Goal: Information Seeking & Learning: Learn about a topic

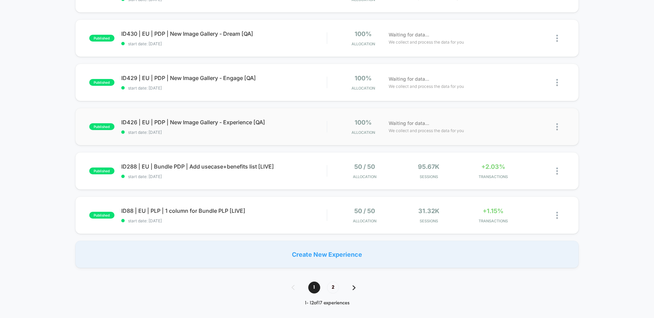
scroll to position [364, 0]
click at [240, 162] on div "published ID288 | EU | Bundle PDP | Add usecase+benefits list [LIVE] start date…" at bounding box center [327, 171] width 504 height 37
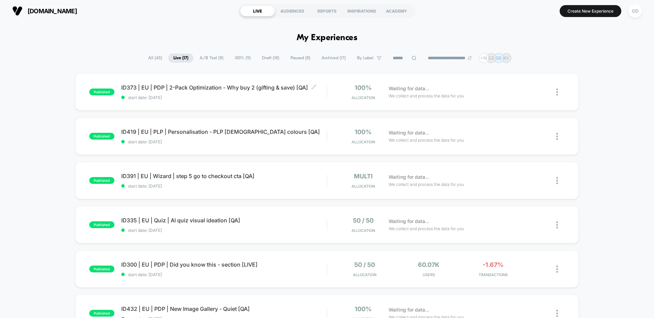
scroll to position [1, 0]
click at [143, 57] on span "All ( 43 )" at bounding box center [155, 57] width 24 height 9
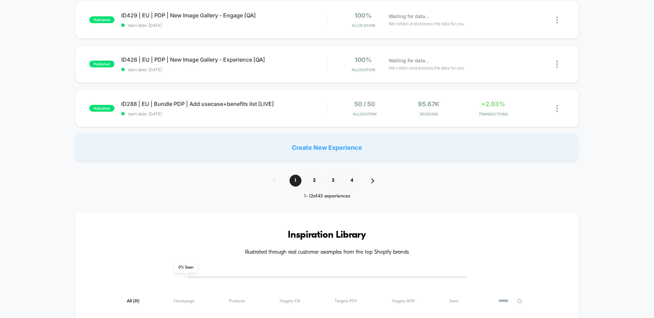
scroll to position [440, 0]
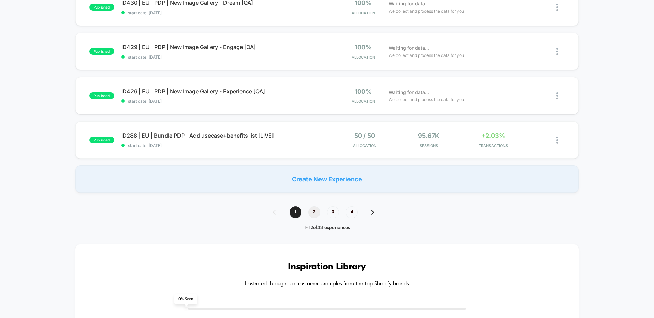
click at [317, 211] on span "2" at bounding box center [314, 212] width 12 height 12
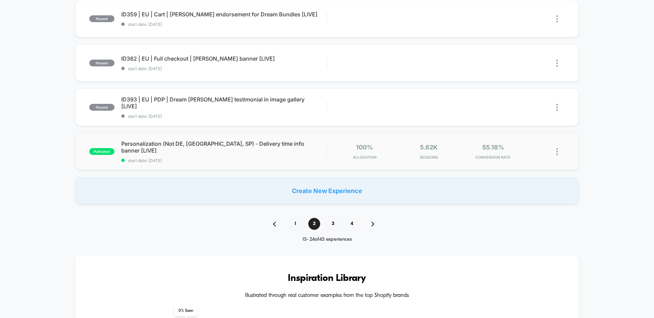
scroll to position [0, 0]
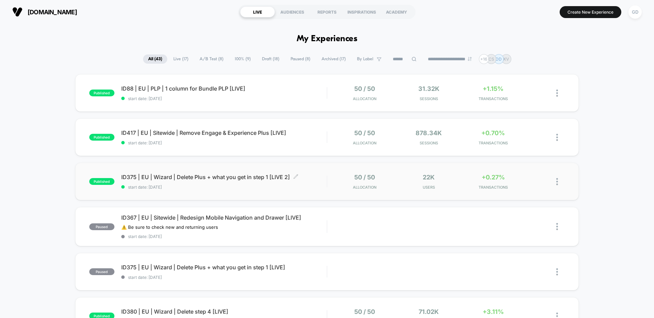
click at [234, 183] on div "ID375 | EU | Wizard | Delete Plus + what you get in step 1 [LIVE 2] Click to ed…" at bounding box center [223, 182] width 205 height 16
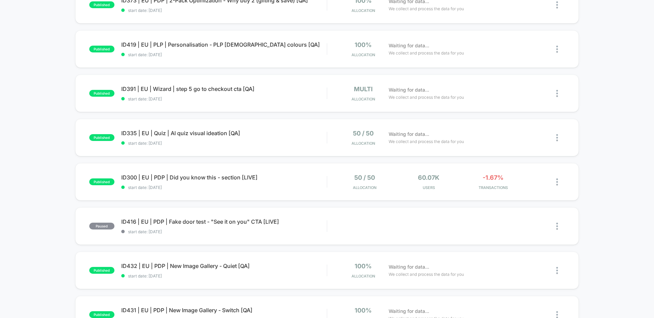
scroll to position [148, 0]
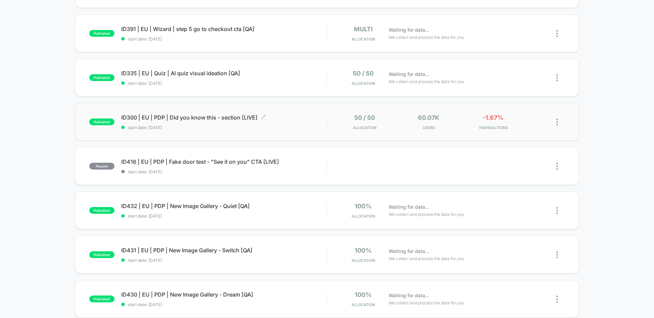
click at [222, 126] on span "start date: [DATE]" at bounding box center [223, 127] width 205 height 5
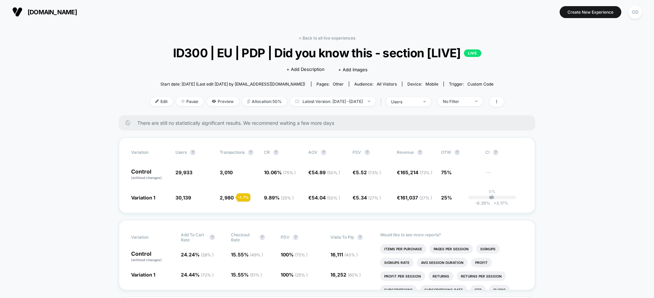
click at [72, 7] on button "[DOMAIN_NAME]" at bounding box center [44, 11] width 69 height 11
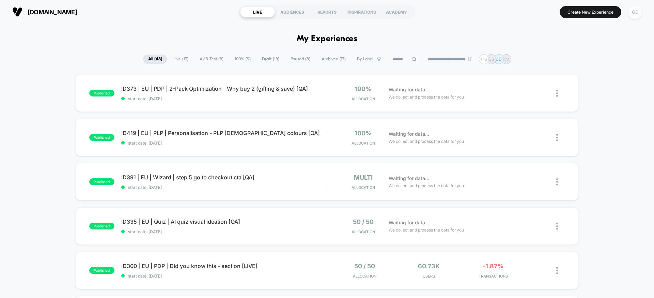
click at [635, 11] on div "GD" at bounding box center [635, 11] width 13 height 13
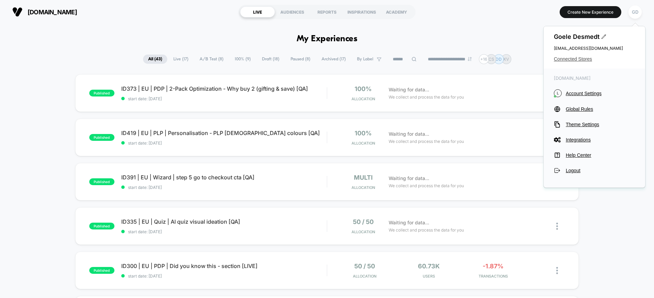
click at [582, 60] on span "Connected Stores" at bounding box center [594, 58] width 81 height 5
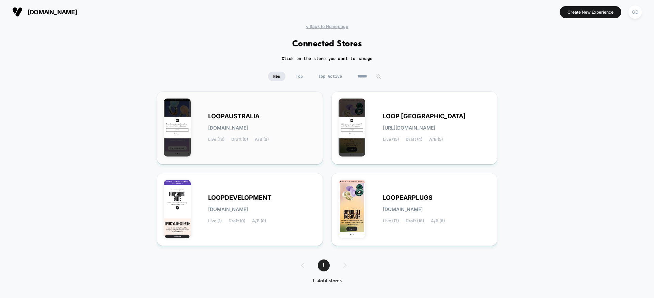
click at [287, 125] on div "LOOPAUSTRALIA loopaustralia.myshopify.com Live (13) Draft (0) A/B (6)" at bounding box center [262, 128] width 108 height 28
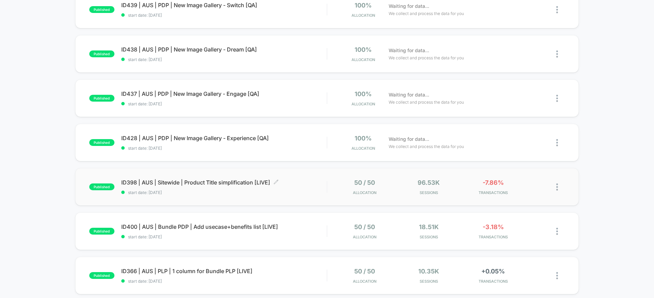
scroll to position [309, 0]
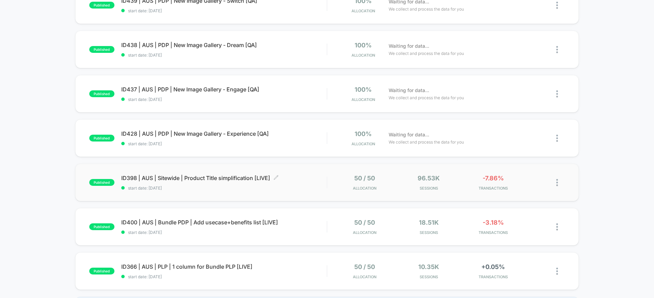
click at [244, 186] on span "start date: [DATE]" at bounding box center [223, 187] width 205 height 5
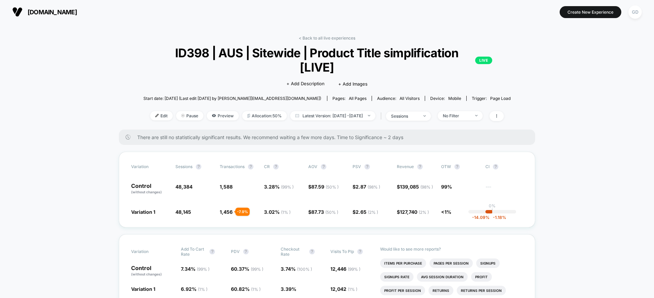
drag, startPoint x: 204, startPoint y: 43, endPoint x: 196, endPoint y: 47, distance: 9.3
click at [205, 44] on div "< Back to all live experiences ID398 | AUS | Sitewide | Product Title simplific…" at bounding box center [327, 82] width 368 height 94
click at [187, 52] on span "ID398 | AUS | Sitewide | Product Title simplification [LIVE] LIVE" at bounding box center [327, 60] width 331 height 29
copy span "ID398"
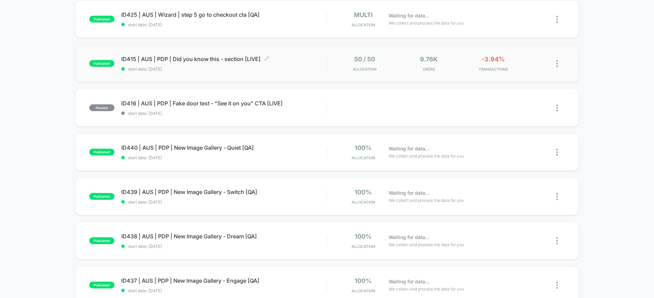
scroll to position [117, 0]
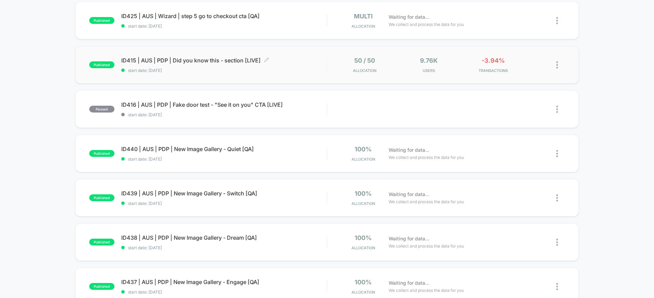
click at [202, 66] on div "ID415 | AUS | PDP | Did you know this - section [LIVE] Click to edit experience…" at bounding box center [223, 65] width 205 height 16
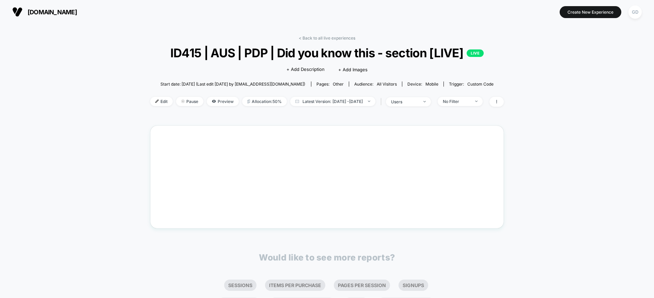
scroll to position [53, 0]
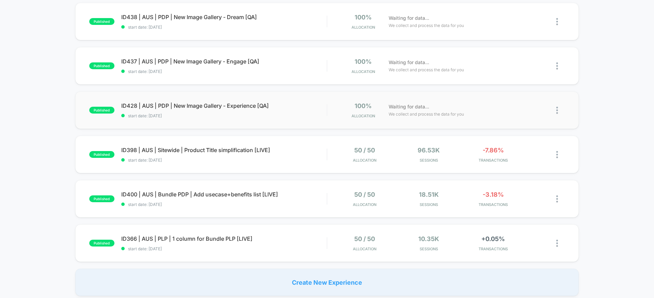
scroll to position [337, 0]
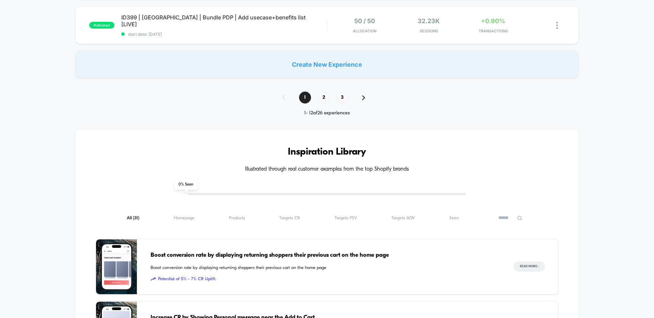
scroll to position [550, 0]
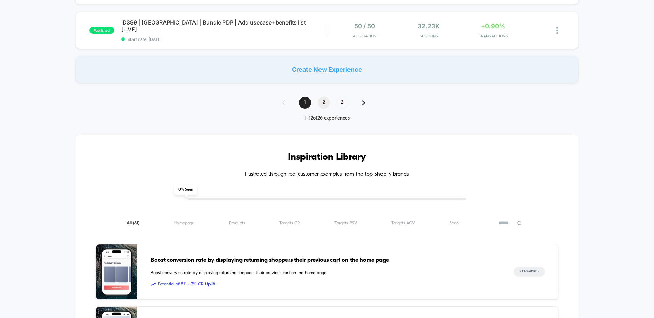
click at [322, 104] on span "2" at bounding box center [324, 103] width 12 height 12
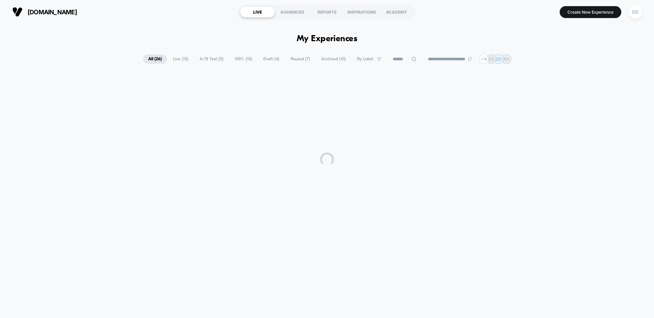
scroll to position [0, 0]
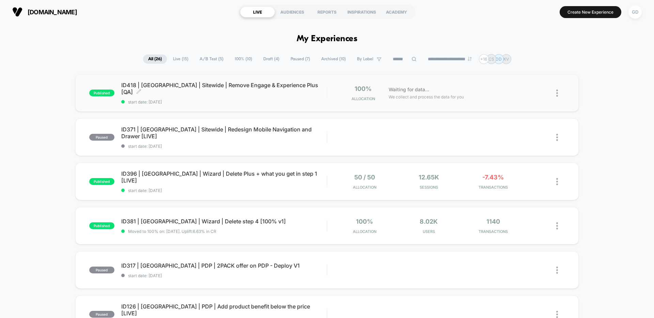
click at [238, 99] on span "start date: 23/07/2025" at bounding box center [223, 101] width 205 height 5
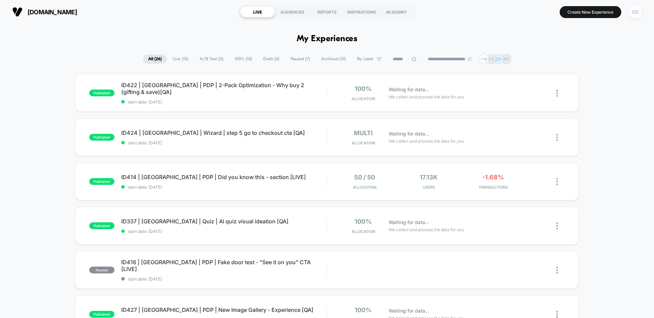
click at [635, 8] on div "GD" at bounding box center [635, 11] width 13 height 13
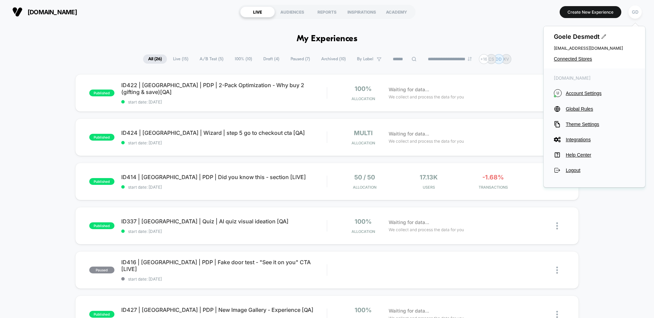
click at [80, 17] on section "us.loopearplugs.com" at bounding box center [114, 11] width 208 height 17
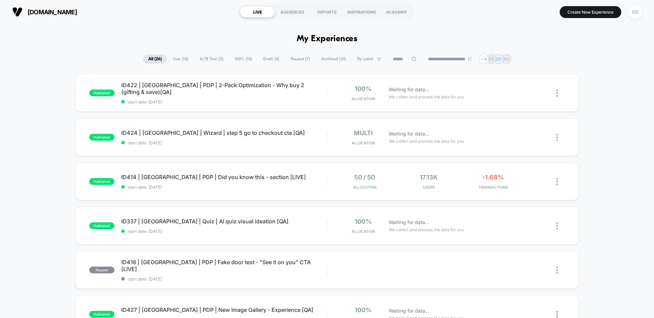
click at [79, 8] on button "us.loopearplugs.com" at bounding box center [44, 11] width 69 height 11
click at [18, 9] on img at bounding box center [17, 12] width 10 height 10
click at [637, 14] on div "GD" at bounding box center [635, 11] width 13 height 13
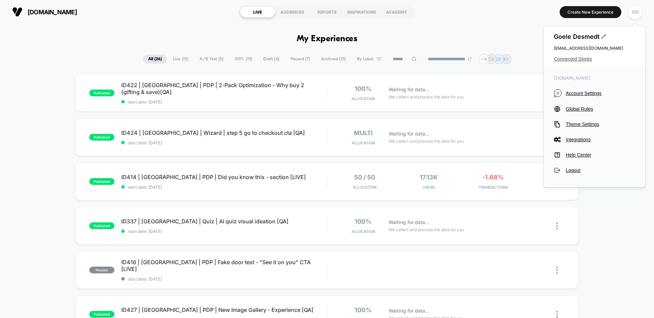
click at [586, 57] on span "Connected Stores" at bounding box center [594, 58] width 81 height 5
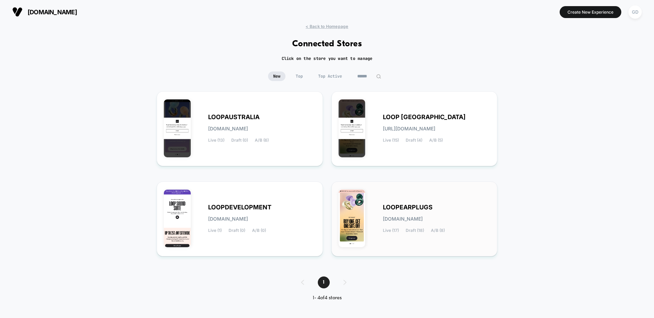
click at [443, 188] on div "LOOPEARPLUGS loopearplugs.myshopify.com Live (17) Draft (18) A/B (8)" at bounding box center [414, 219] width 166 height 75
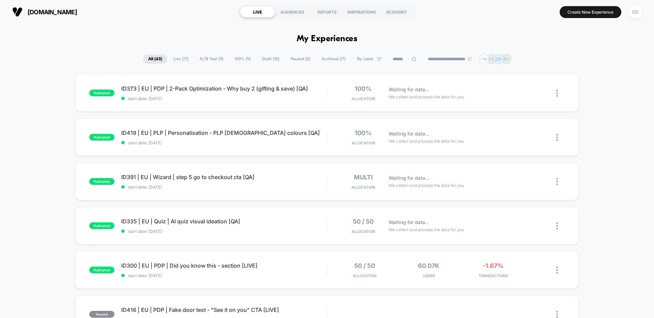
click at [240, 59] on span "100% ( 9 )" at bounding box center [243, 59] width 26 height 9
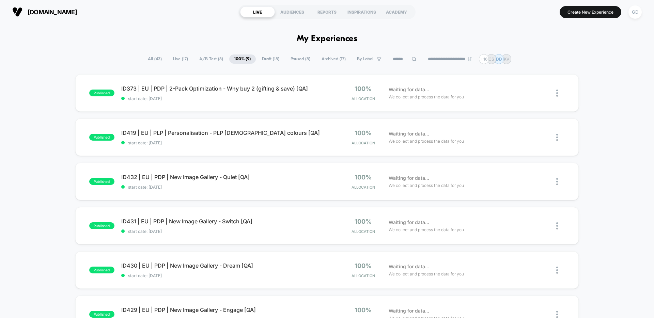
click at [201, 56] on span "A/B Test ( 8 )" at bounding box center [211, 59] width 34 height 9
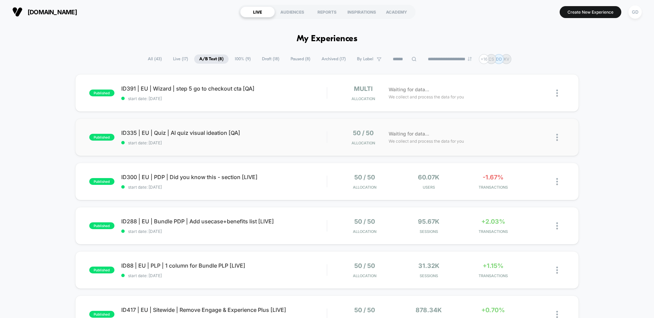
scroll to position [139, 0]
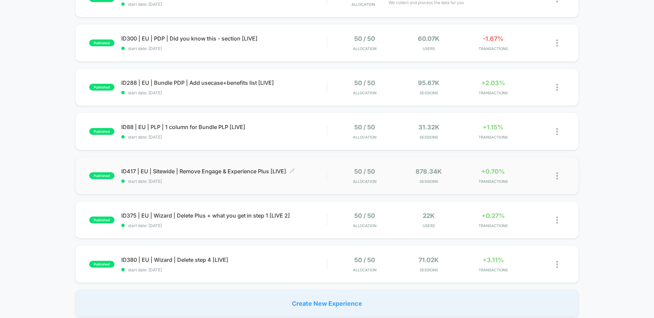
click at [234, 172] on span "ID417 | EU | Sitewide | Remove Engage & Experience Plus [LIVE] Click to edit ex…" at bounding box center [223, 171] width 205 height 7
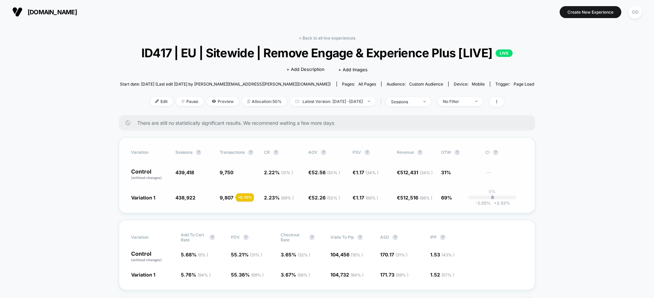
scroll to position [11, 0]
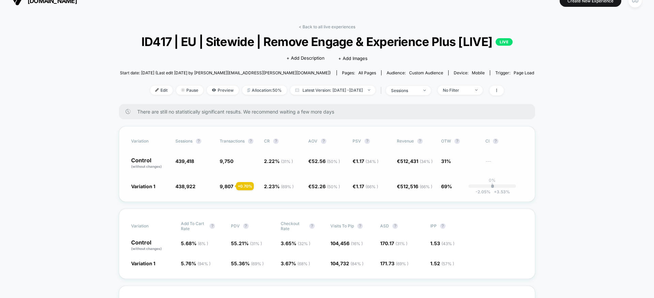
click at [229, 189] on span "9,807" at bounding box center [227, 186] width 14 height 6
click at [250, 202] on div "Variation Sessions ? Transactions ? CR ? AOV ? PSV ? Revenue ? OTW ? CI ? Contr…" at bounding box center [327, 164] width 416 height 76
click at [242, 190] on div "+ 0.70 %" at bounding box center [245, 186] width 18 height 8
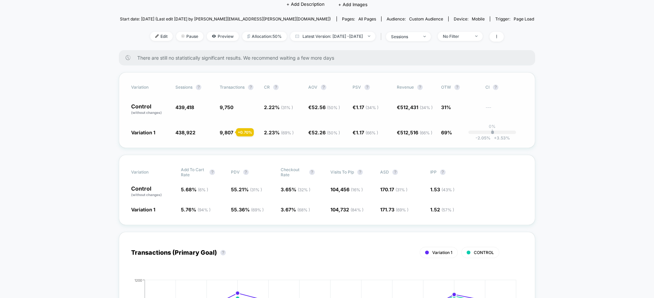
scroll to position [18, 0]
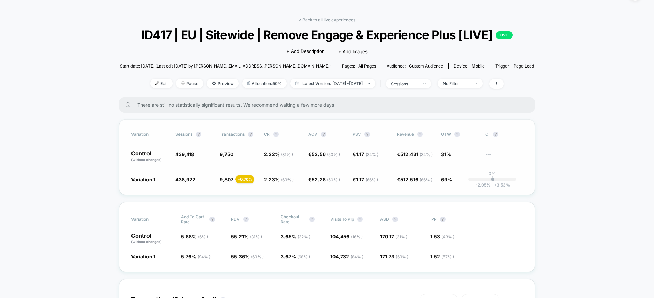
click at [357, 195] on div "Variation Sessions ? Transactions ? CR ? AOV ? PSV ? Revenue ? OTW ? CI ? Contr…" at bounding box center [327, 157] width 416 height 76
click at [302, 19] on link "< Back to all live experiences" at bounding box center [327, 19] width 57 height 5
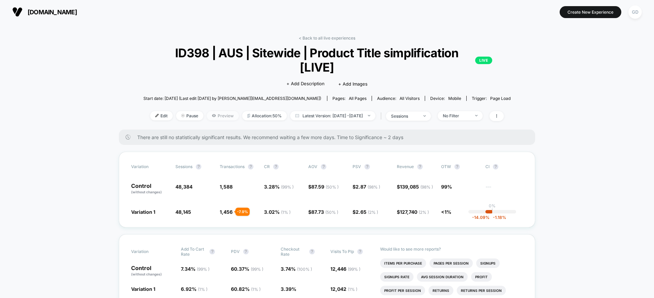
click at [211, 117] on span "Preview" at bounding box center [223, 115] width 32 height 9
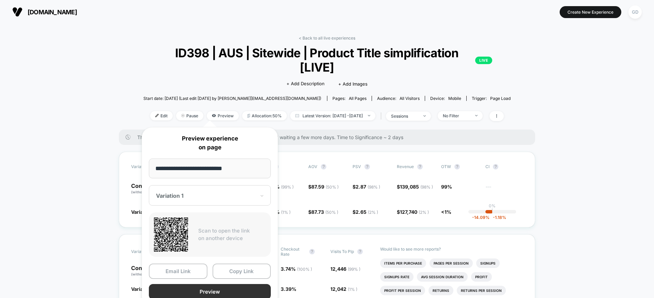
click at [220, 288] on button "Preview" at bounding box center [210, 291] width 122 height 15
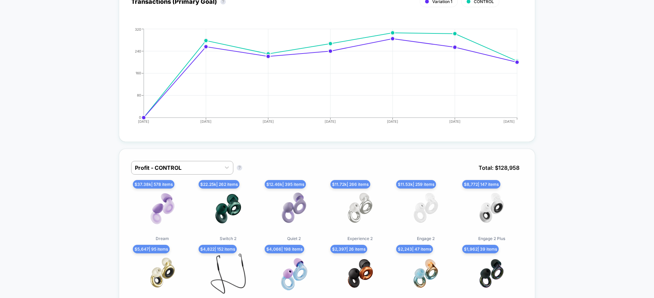
scroll to position [335, 0]
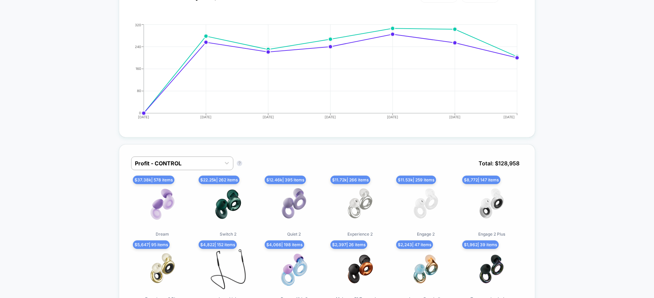
click at [219, 160] on div "Profit - CONTROL" at bounding box center [176, 163] width 89 height 11
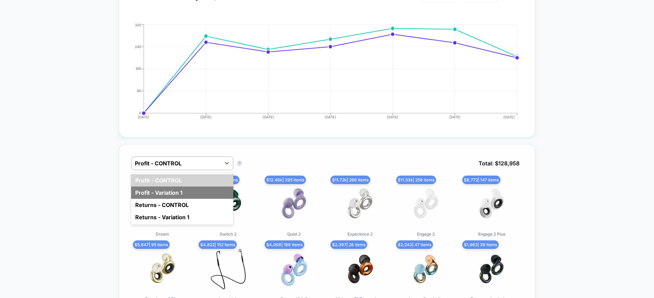
click at [188, 194] on div "Profit - Variation 1" at bounding box center [182, 192] width 102 height 12
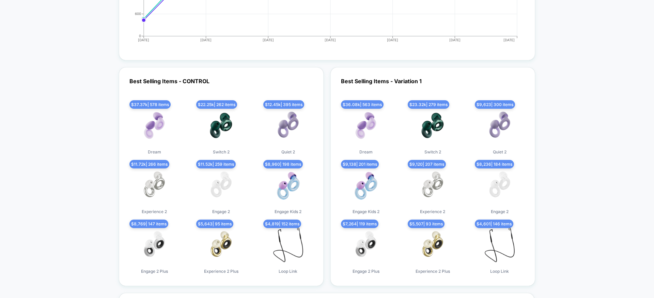
scroll to position [1775, 0]
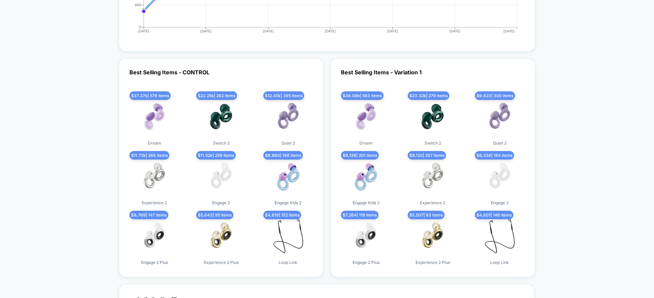
click at [315, 130] on div "$ 12.45k | 395 items Quiet 2" at bounding box center [288, 120] width 57 height 49
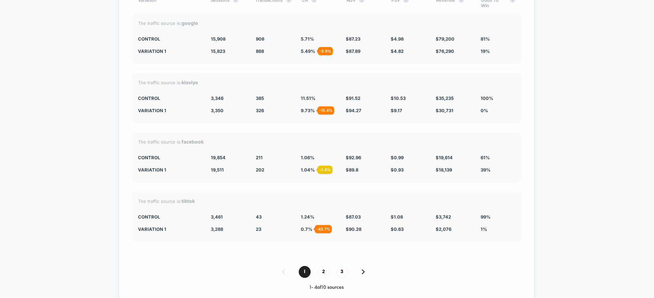
scroll to position [2092, 0]
click at [329, 277] on div "1 2 3" at bounding box center [326, 273] width 391 height 12
click at [323, 271] on span "2" at bounding box center [324, 273] width 12 height 12
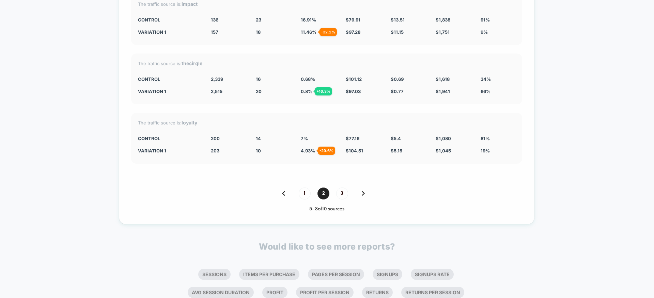
scroll to position [2177, 0]
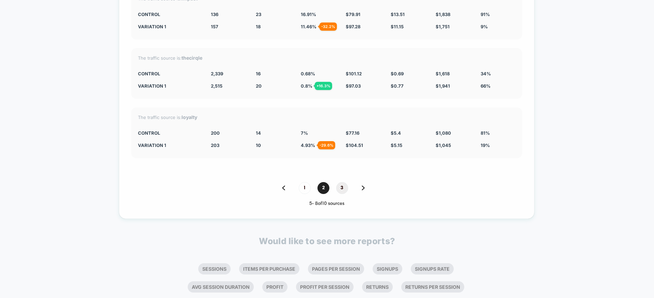
click at [339, 185] on span "3" at bounding box center [342, 188] width 12 height 12
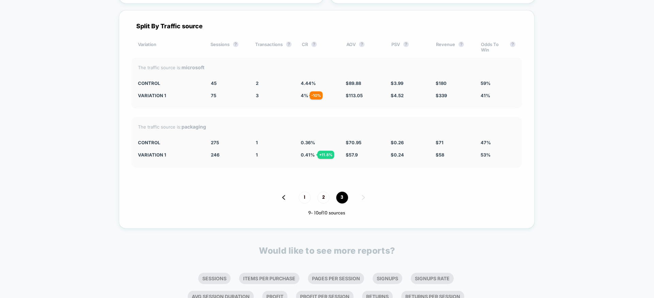
scroll to position [2037, 0]
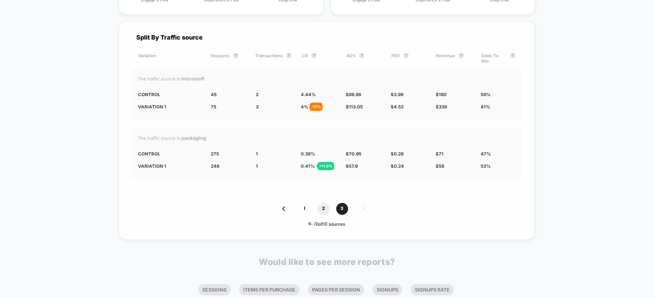
click at [323, 210] on span "2" at bounding box center [324, 209] width 12 height 12
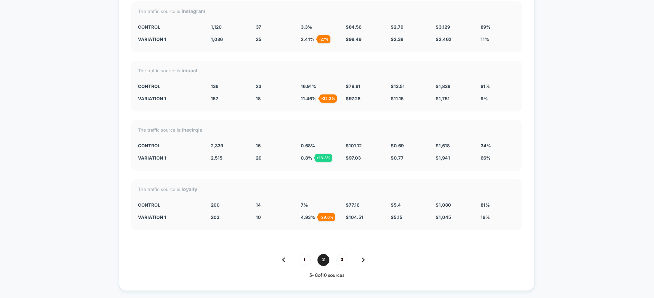
scroll to position [2099, 0]
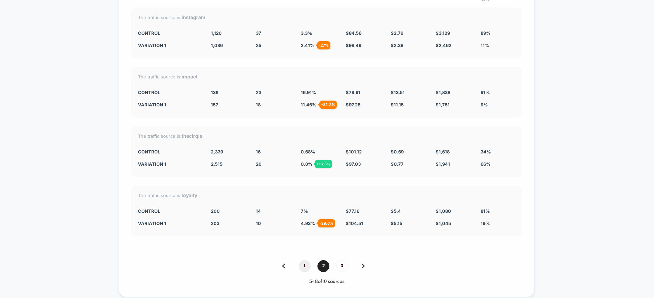
click at [303, 263] on span "1" at bounding box center [305, 266] width 12 height 12
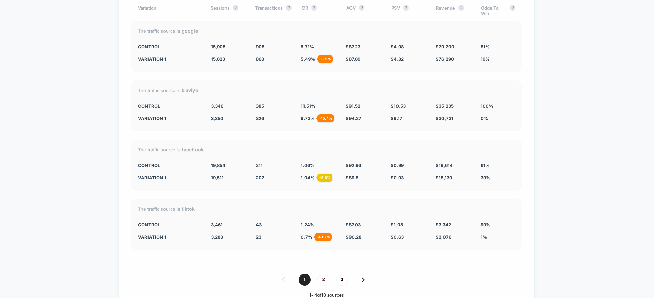
scroll to position [2127, 0]
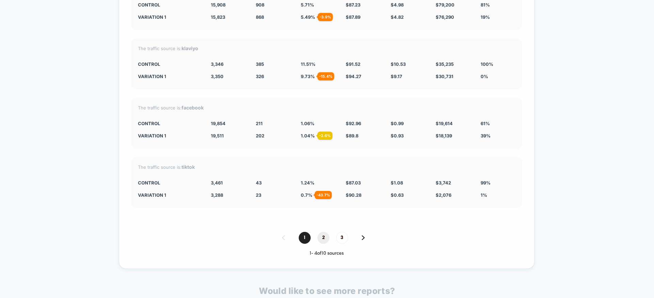
click at [320, 233] on span "2" at bounding box center [324, 238] width 12 height 12
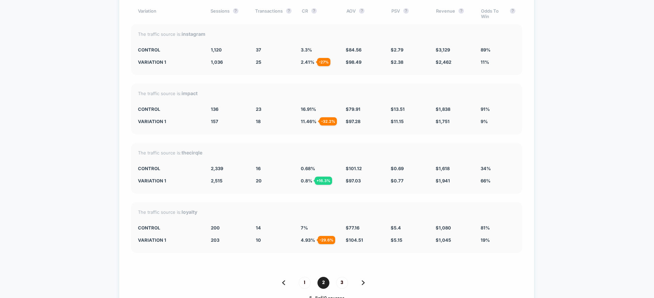
scroll to position [2086, 0]
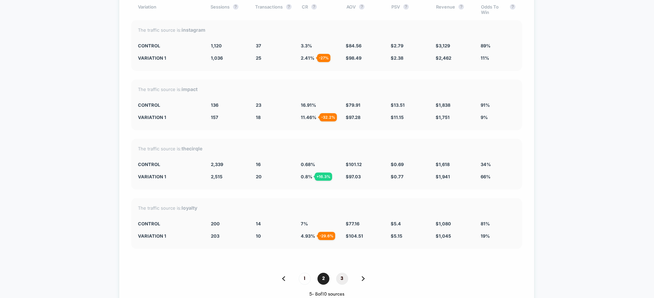
click at [337, 277] on span "3" at bounding box center [342, 279] width 12 height 12
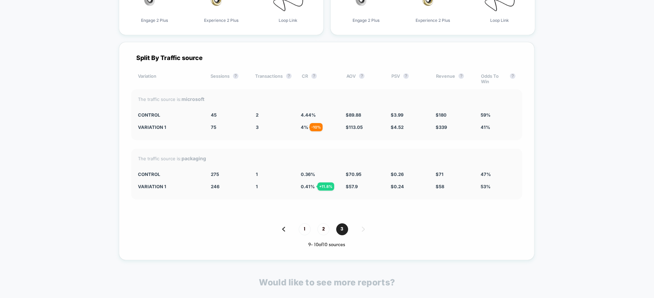
scroll to position [2018, 0]
click at [308, 228] on span "1" at bounding box center [305, 228] width 12 height 12
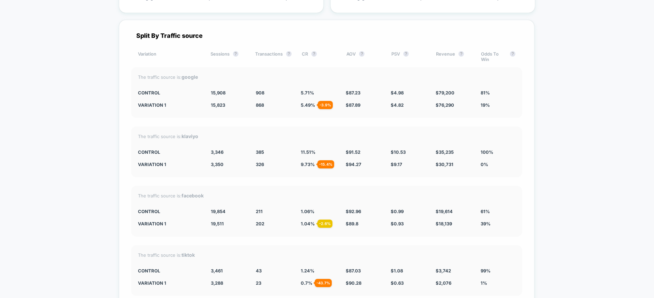
scroll to position [2083, 0]
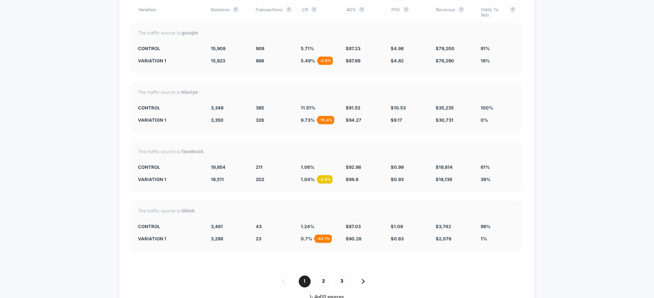
click at [327, 274] on div "Split By Traffic source Variation Sessions ? Transactions ? CR ? AOV ? PSV ? Re…" at bounding box center [327, 143] width 416 height 337
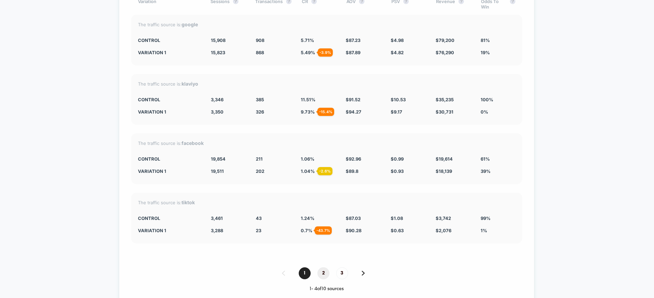
scroll to position [2093, 0]
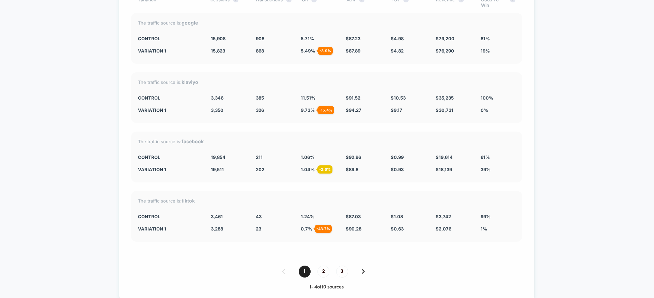
click at [328, 255] on div "Split By Traffic source Variation Sessions ? Transactions ? CR ? AOV ? PSV ? Re…" at bounding box center [327, 134] width 416 height 337
click at [323, 273] on span "2" at bounding box center [324, 271] width 12 height 12
click at [340, 269] on span "3" at bounding box center [342, 271] width 12 height 12
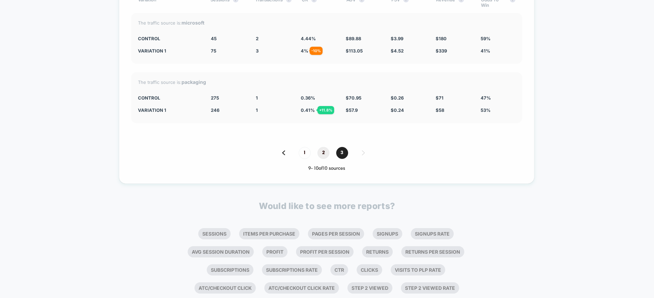
click at [322, 157] on span "2" at bounding box center [324, 153] width 12 height 12
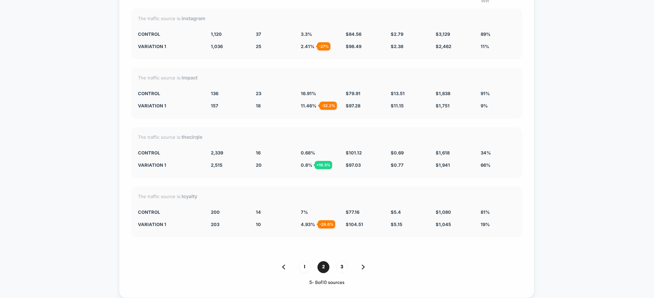
scroll to position [2094, 0]
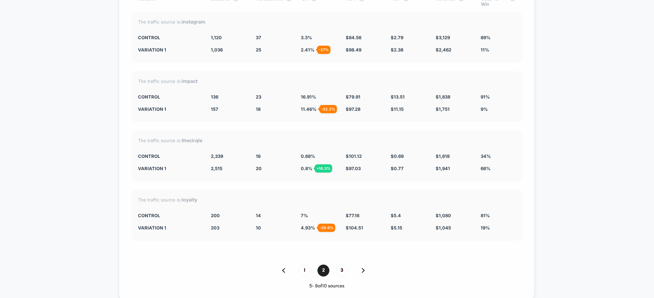
click at [309, 273] on div "1 2 3" at bounding box center [326, 270] width 391 height 12
click at [306, 273] on span "1" at bounding box center [305, 270] width 12 height 12
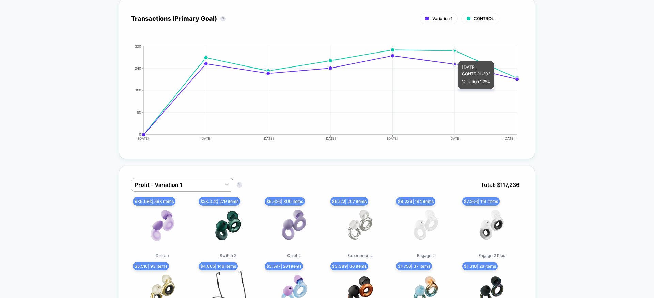
scroll to position [74, 0]
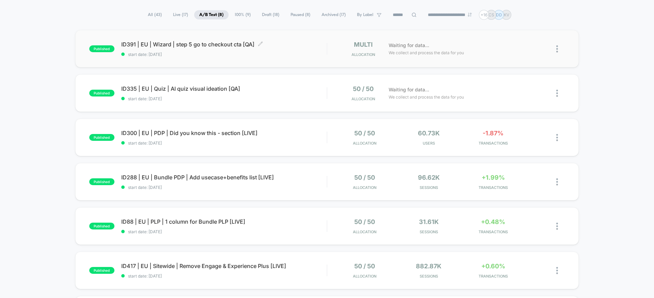
scroll to position [46, 0]
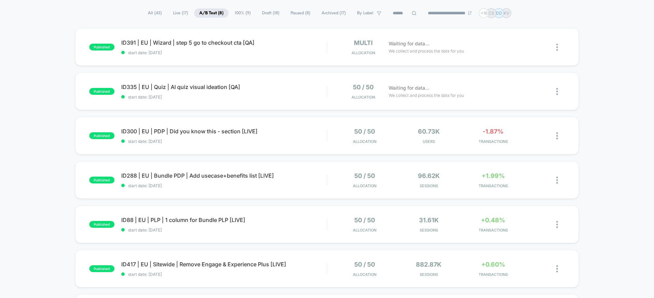
click at [179, 12] on span "Live ( 17 )" at bounding box center [180, 13] width 25 height 9
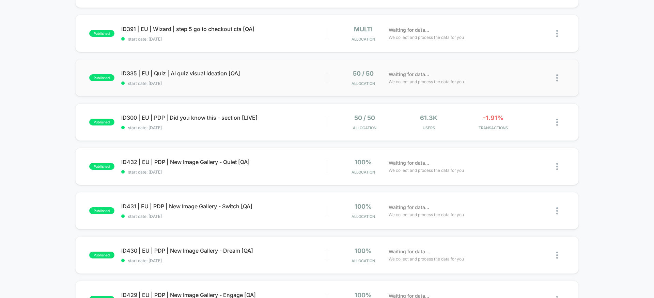
scroll to position [0, 0]
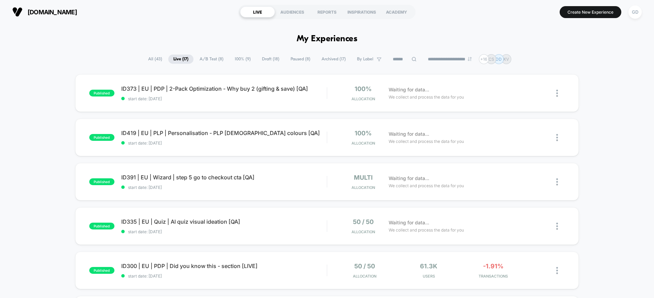
click at [155, 60] on span "All ( 43 )" at bounding box center [155, 59] width 24 height 9
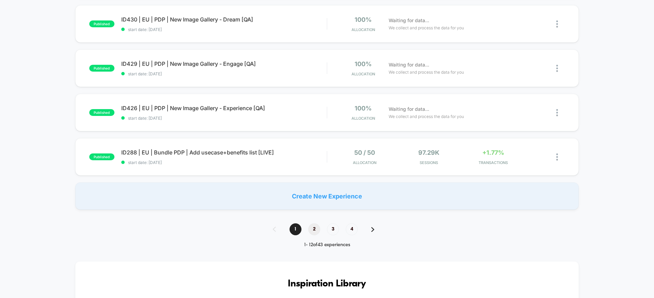
scroll to position [426, 0]
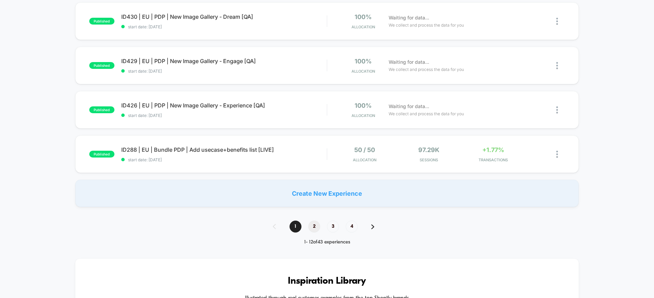
click at [315, 221] on span "2" at bounding box center [314, 226] width 12 height 12
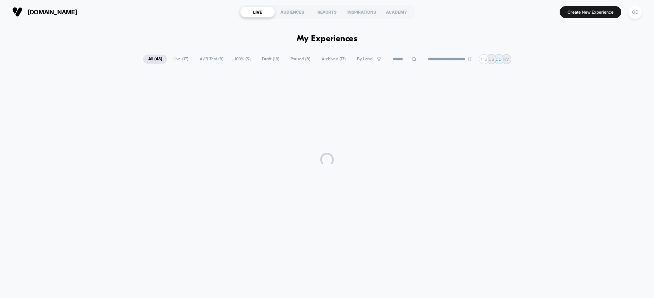
scroll to position [0, 0]
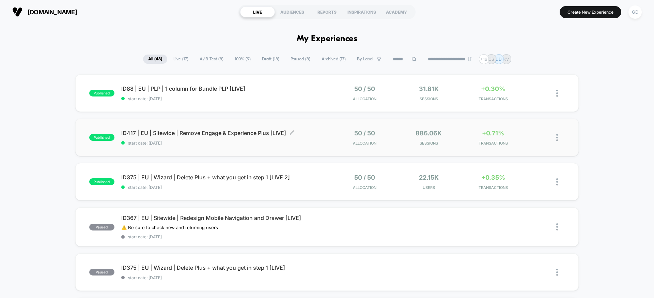
click at [245, 138] on div "ID417 | EU | Sitewide | Remove Engage & Experience Plus [LIVE] Click to edit ex…" at bounding box center [223, 137] width 205 height 16
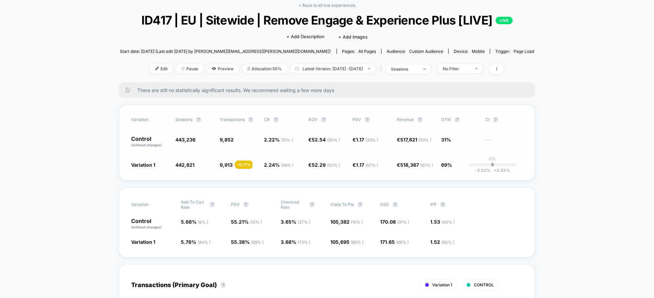
scroll to position [32, 0]
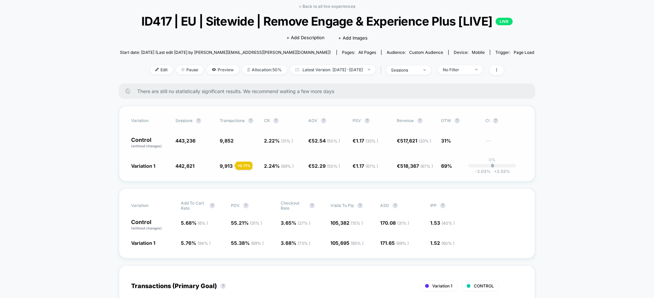
click at [326, 181] on div "Variation Sessions ? Transactions ? CR ? AOV ? PSV ? Revenue ? OTW ? CI ? Contr…" at bounding box center [327, 144] width 416 height 76
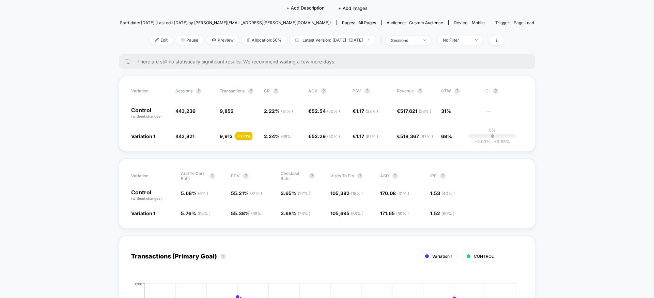
scroll to position [57, 0]
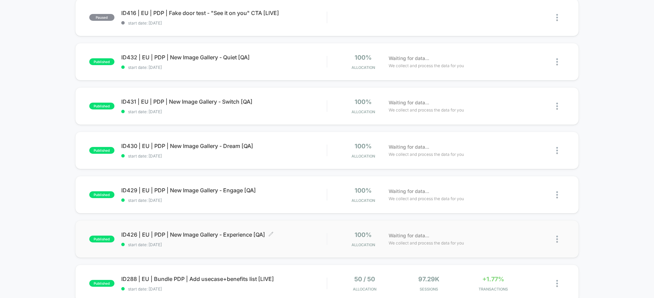
scroll to position [333, 0]
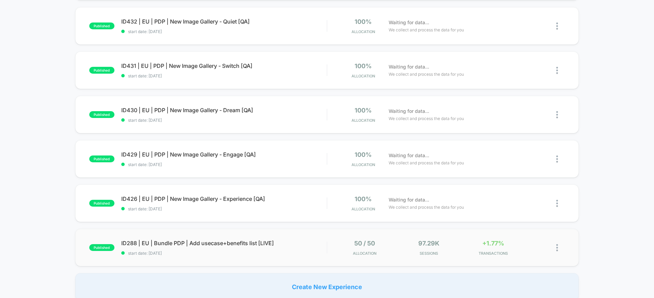
click at [243, 238] on div "published ID288 | [GEOGRAPHIC_DATA] | Bundle PDP | Add usecase+benefits list [L…" at bounding box center [327, 247] width 504 height 37
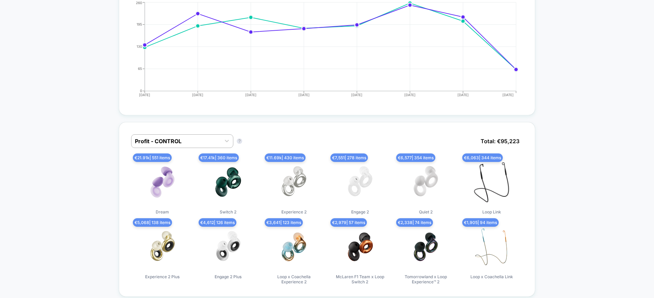
scroll to position [26, 0]
